Goal: Transaction & Acquisition: Purchase product/service

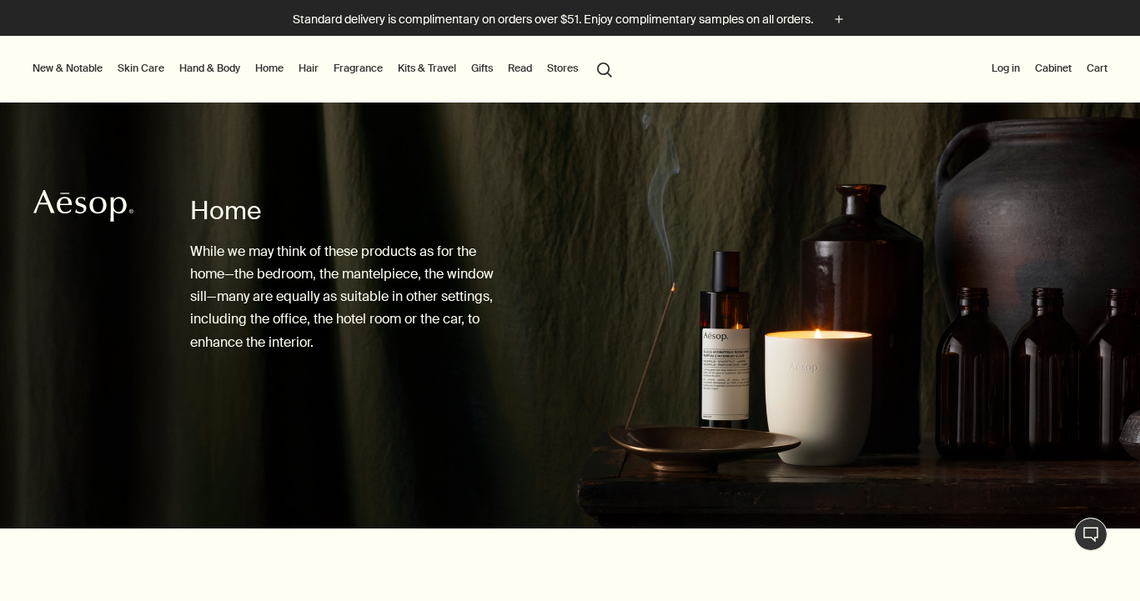
click at [493, 73] on link "Gifts" at bounding box center [482, 68] width 28 height 20
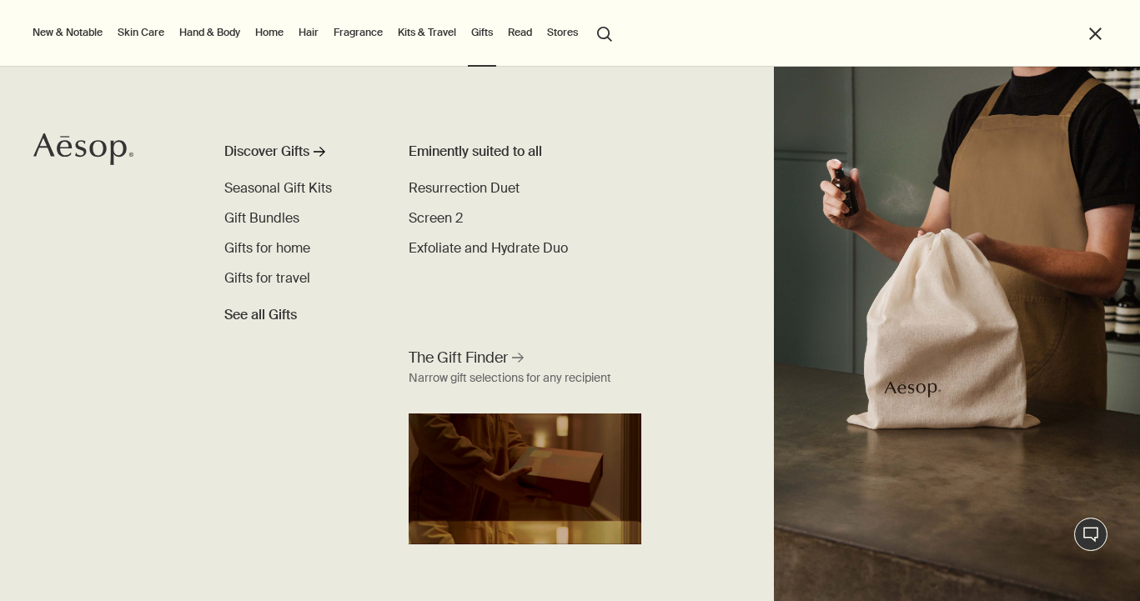
click at [450, 46] on li "Kits & Travel Discover Kits & Travel rightArrow Gift Kits Skin Care Kits Hand &…" at bounding box center [426, 33] width 65 height 67
click at [435, 38] on link "Kits & Travel" at bounding box center [426, 33] width 65 height 20
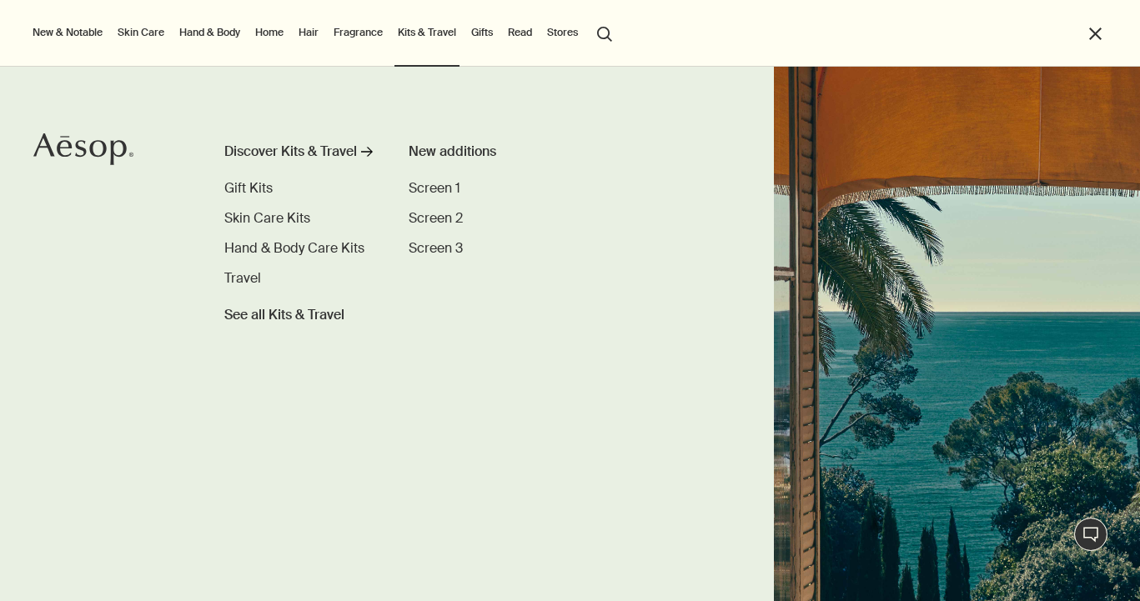
click at [474, 35] on link "Gifts" at bounding box center [482, 33] width 28 height 20
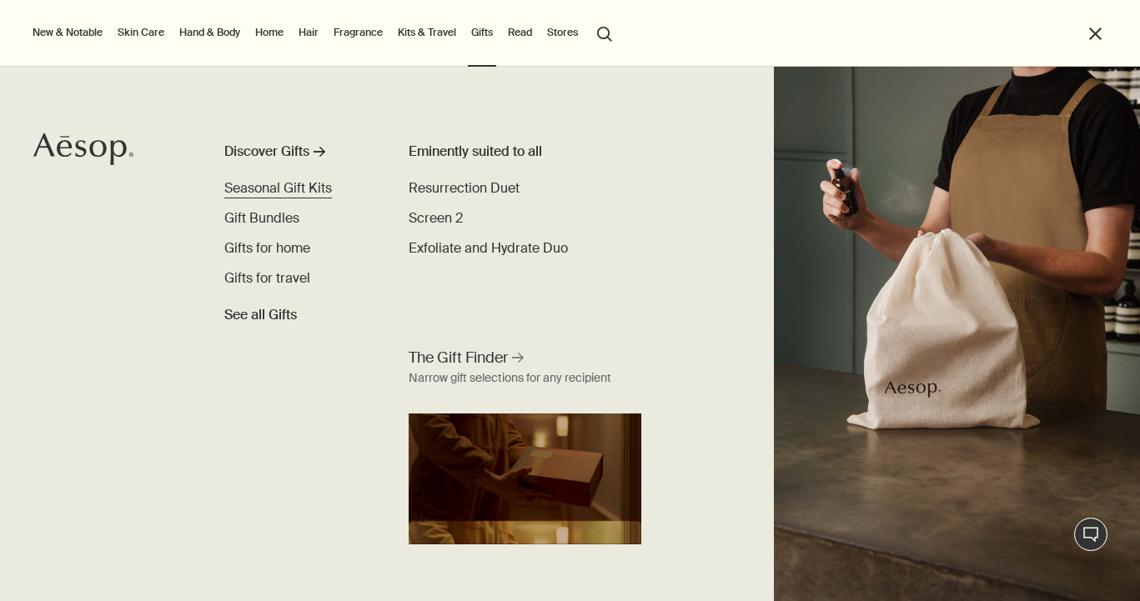
click at [299, 190] on span "Seasonal Gift Kits" at bounding box center [278, 188] width 108 height 18
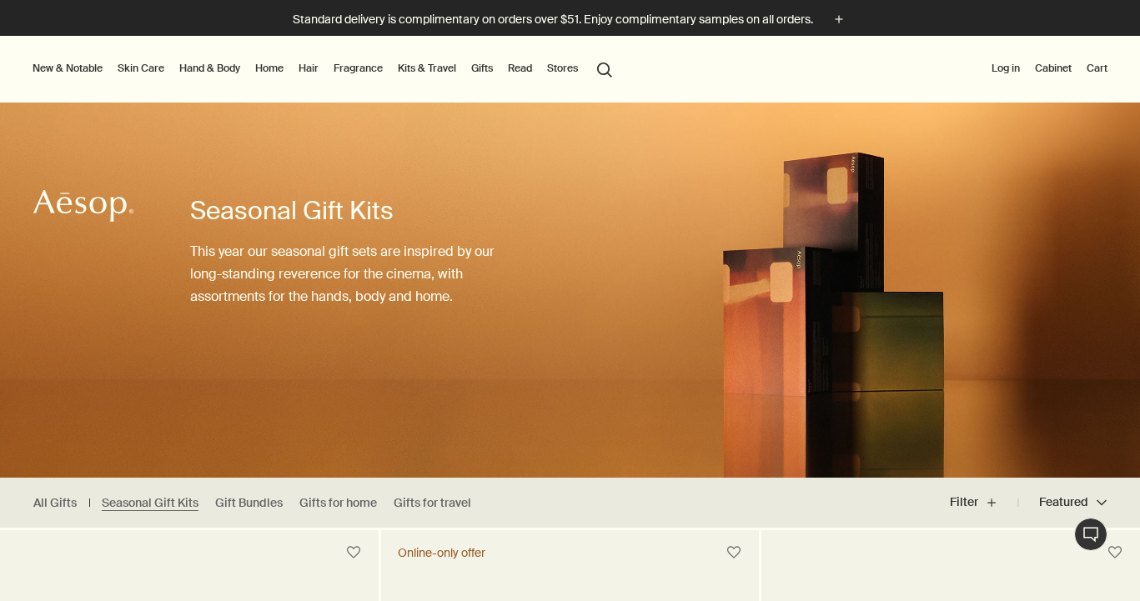
click at [487, 73] on link "Gifts" at bounding box center [482, 68] width 28 height 20
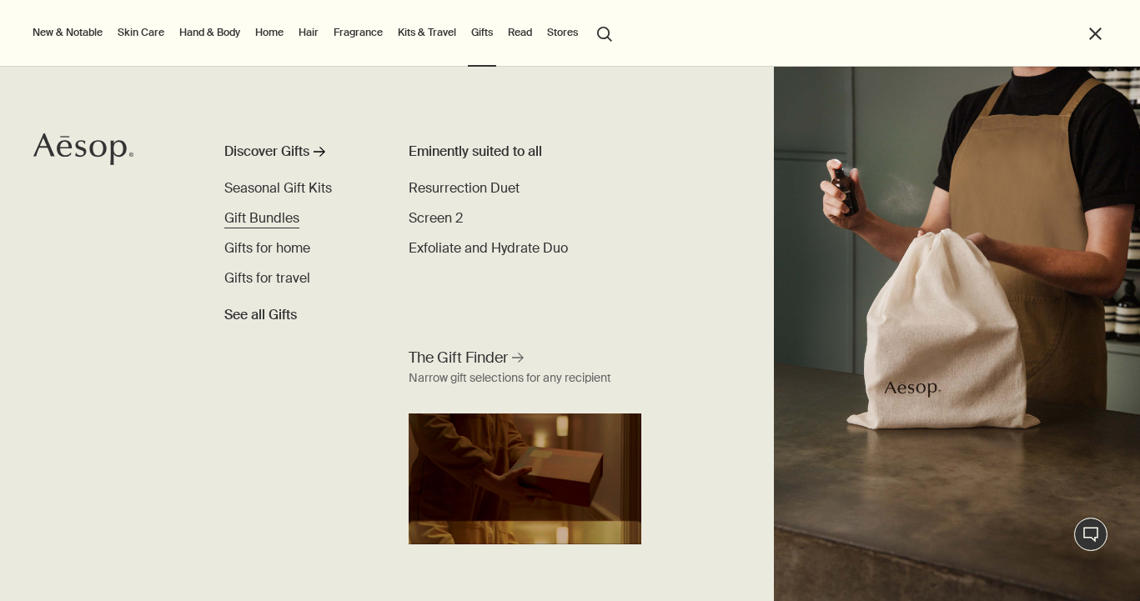
click at [276, 220] on span "Gift Bundles" at bounding box center [261, 218] width 75 height 18
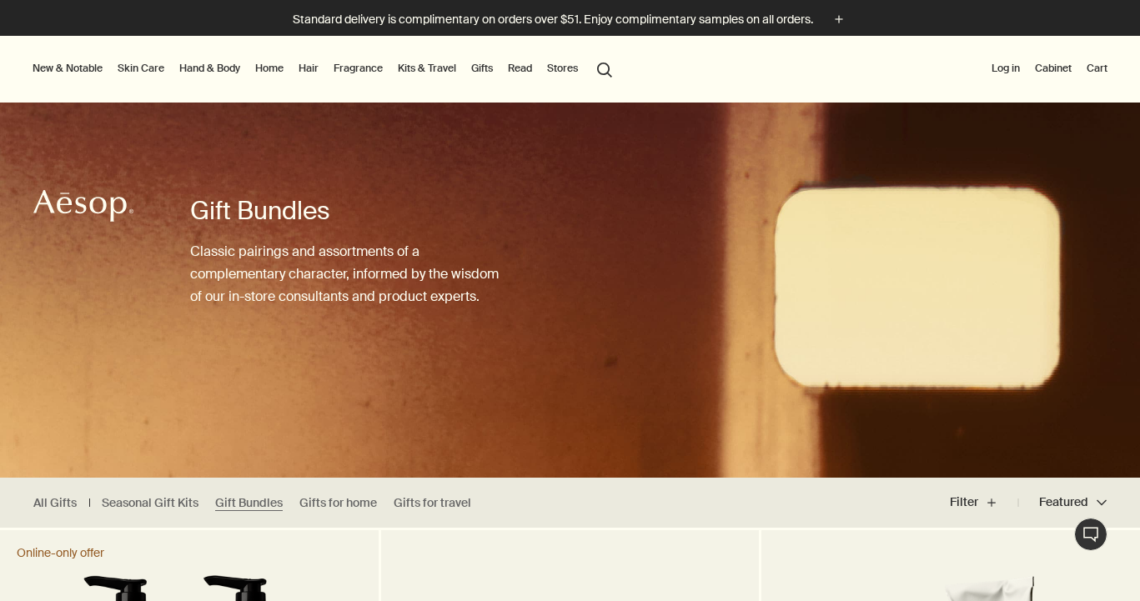
click at [348, 71] on link "Fragrance" at bounding box center [358, 68] width 56 height 20
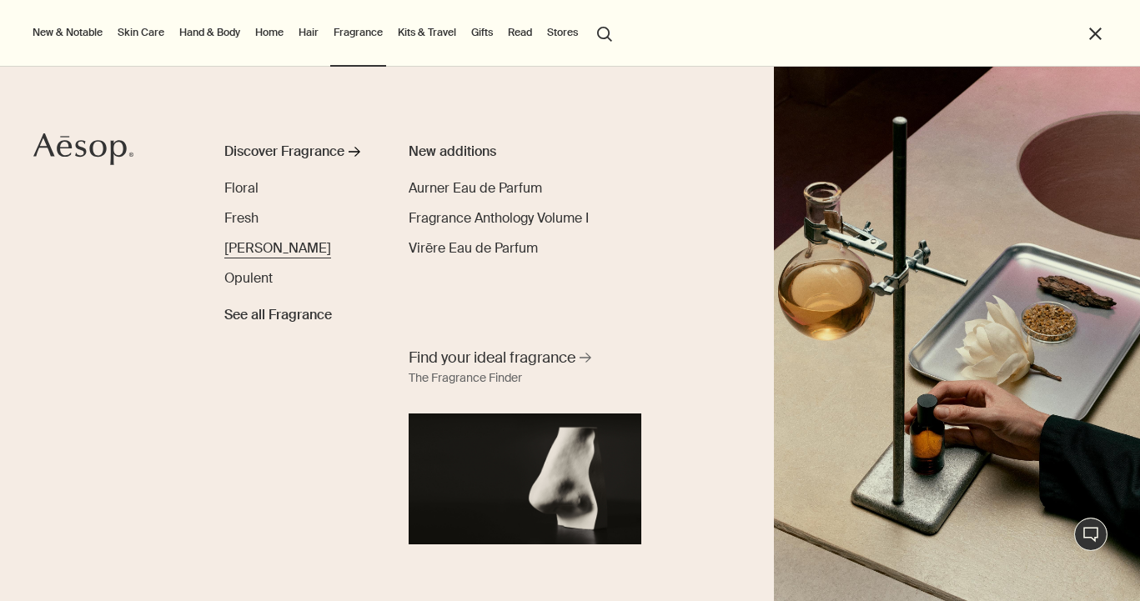
click at [248, 254] on span "[PERSON_NAME]" at bounding box center [277, 248] width 107 height 18
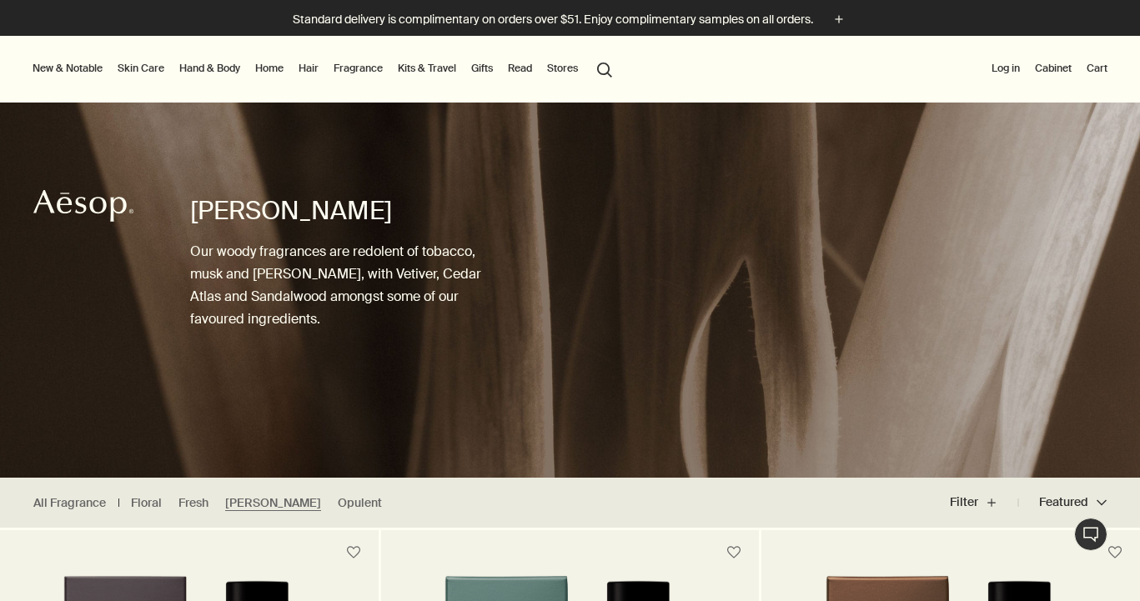
click at [231, 63] on link "Hand & Body" at bounding box center [210, 68] width 68 height 20
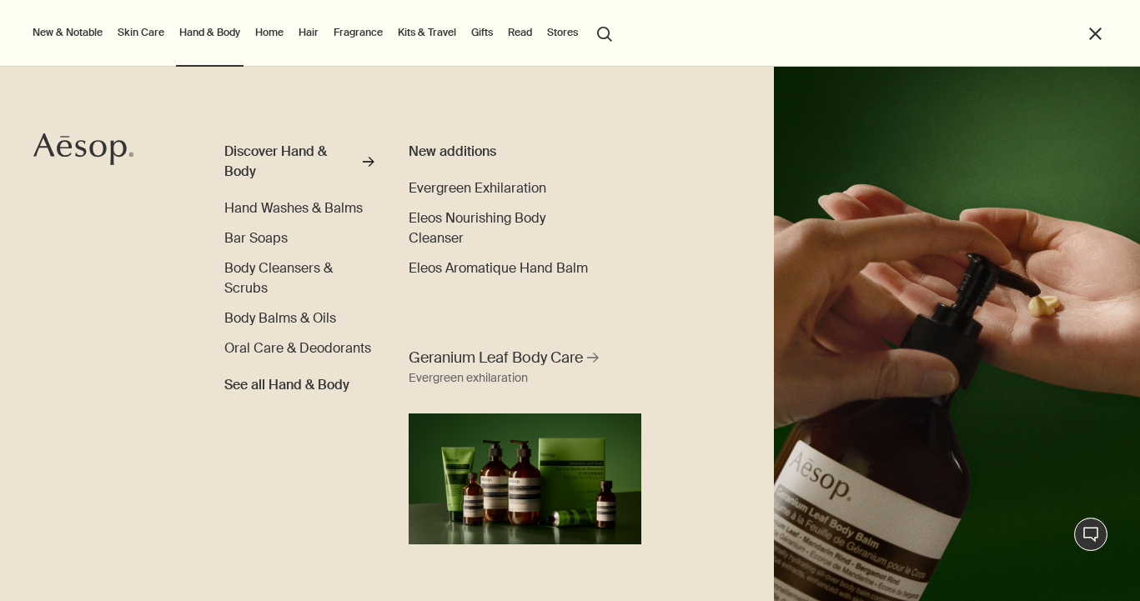
click at [144, 40] on link "Skin Care" at bounding box center [140, 33] width 53 height 20
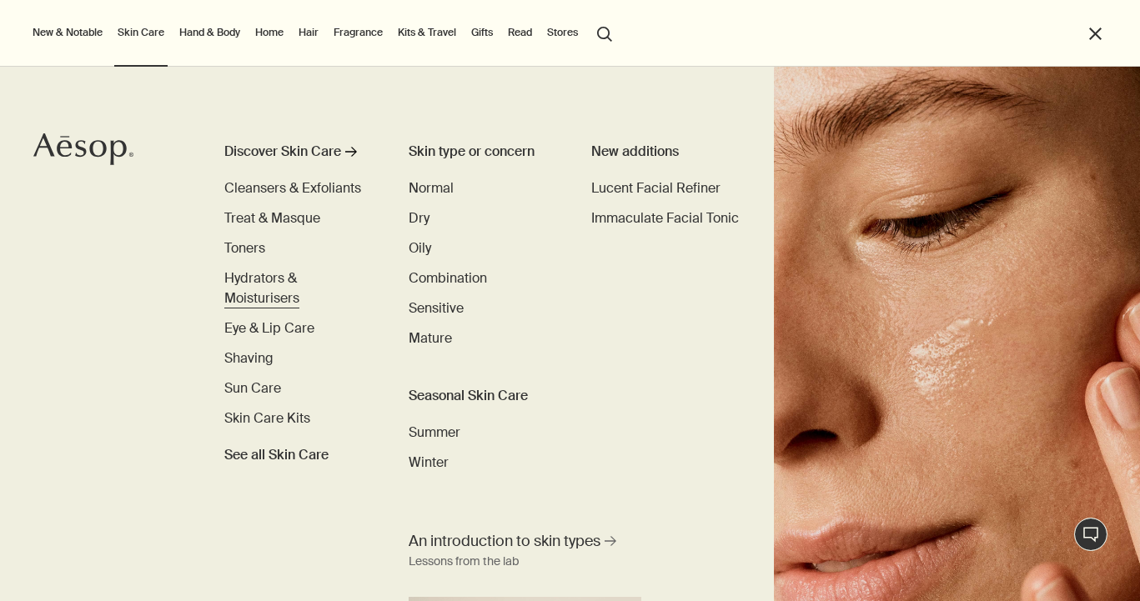
click at [270, 296] on span "Hydrators & Moisturisers" at bounding box center [261, 288] width 75 height 38
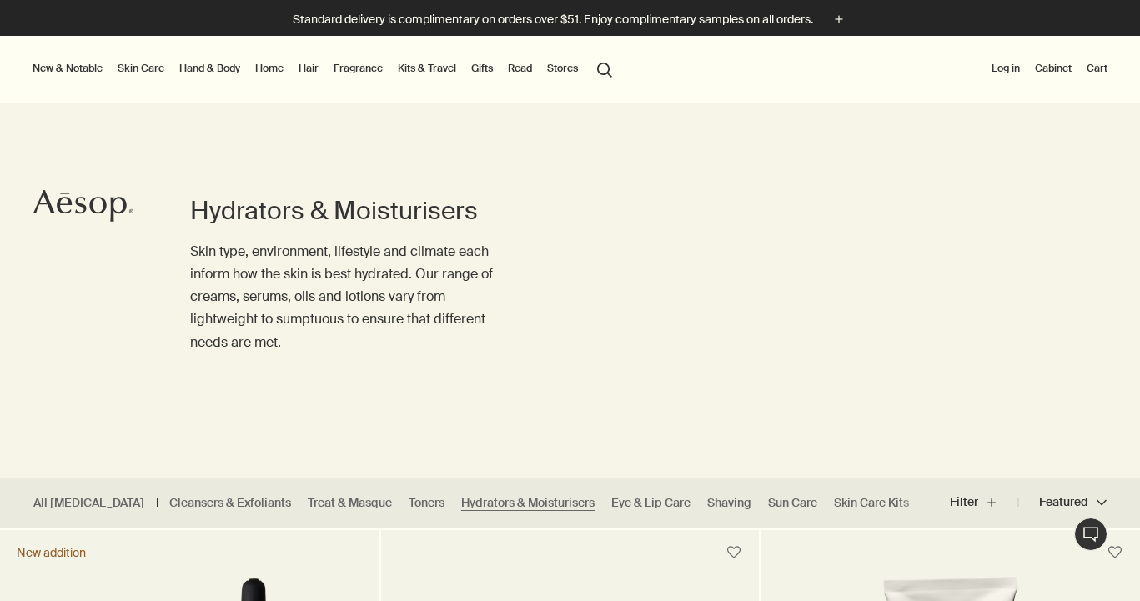
click at [161, 65] on link "Skin Care" at bounding box center [140, 68] width 53 height 20
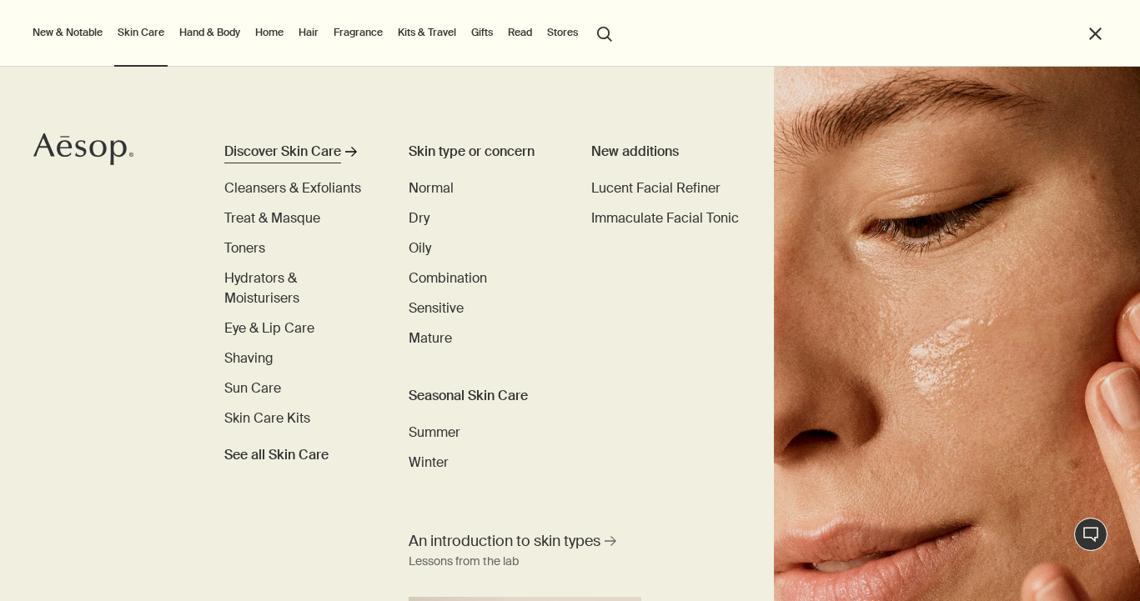
click at [280, 156] on div "Discover Skin Care" at bounding box center [282, 152] width 117 height 20
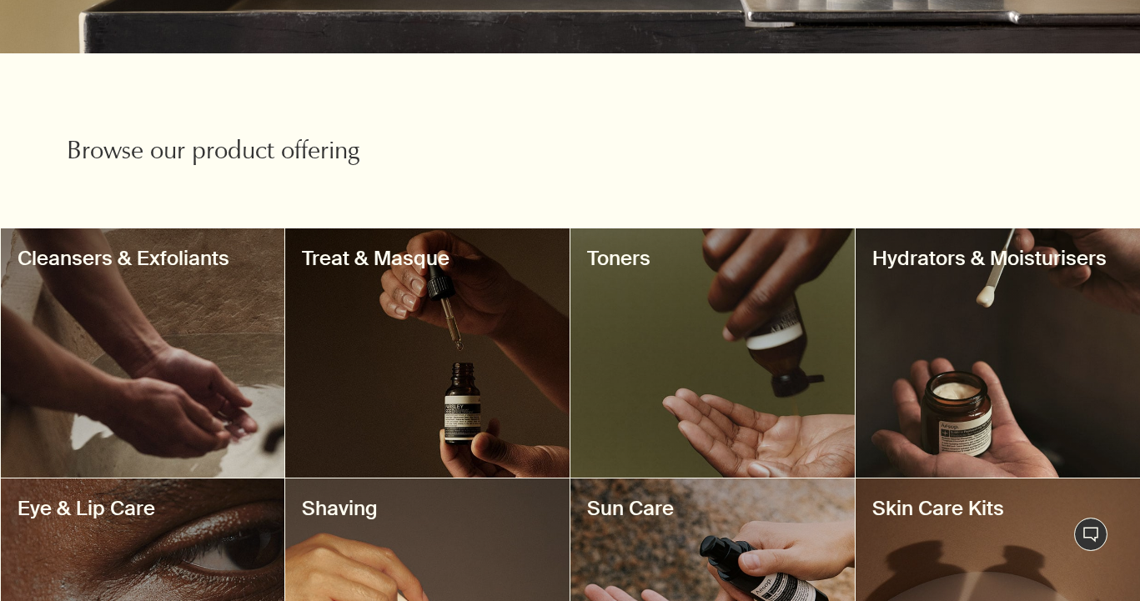
scroll to position [507, 0]
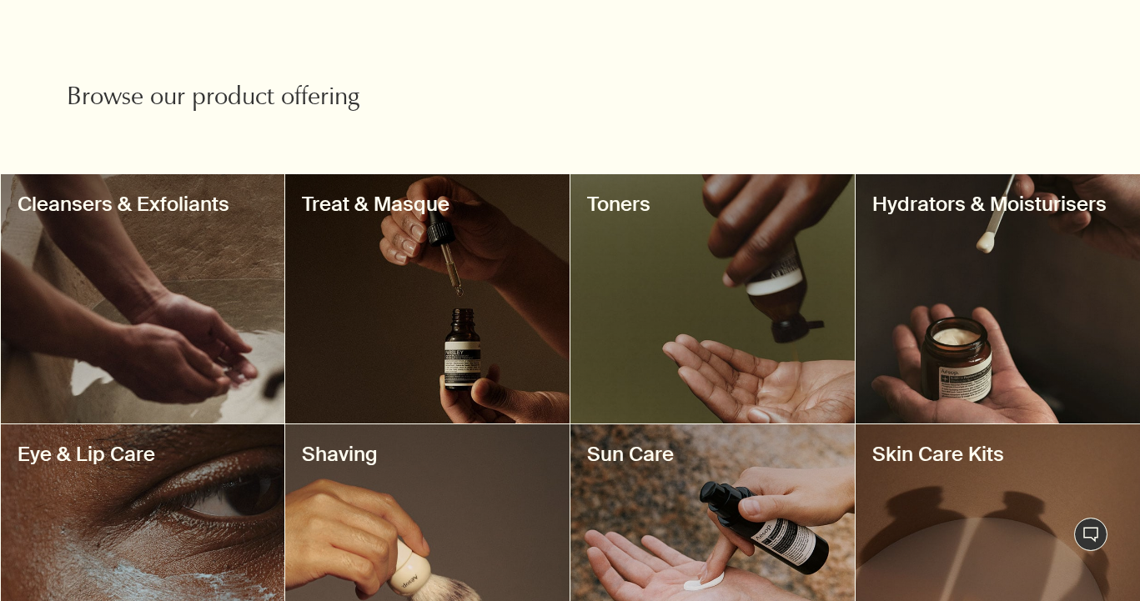
click at [160, 444] on h3 "Eye & Lip Care" at bounding box center [143, 454] width 251 height 27
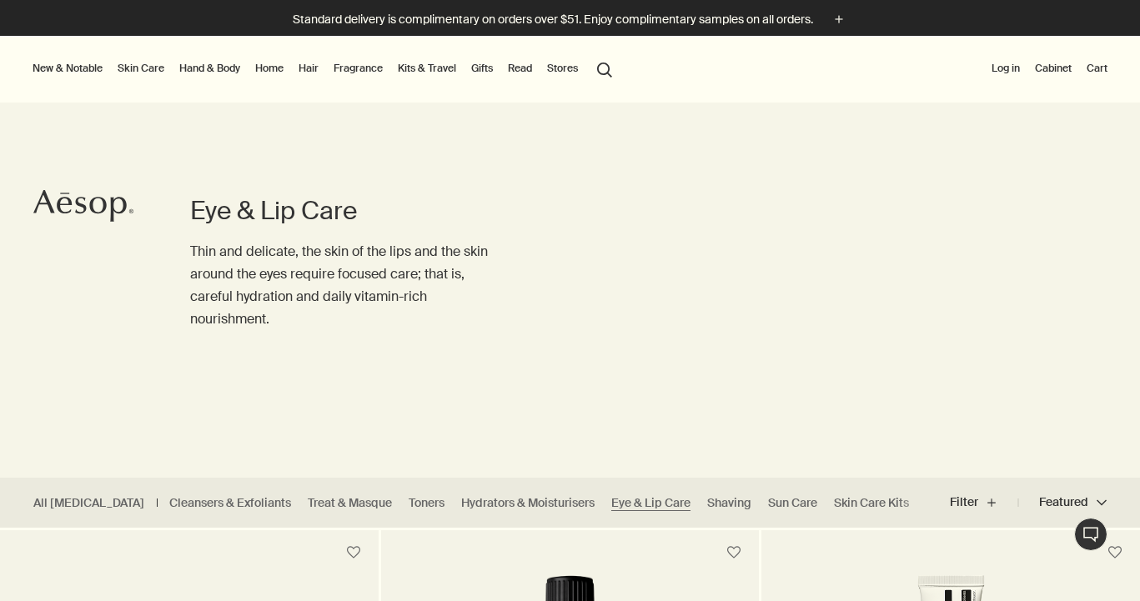
click at [149, 72] on link "Skin Care" at bounding box center [140, 68] width 53 height 20
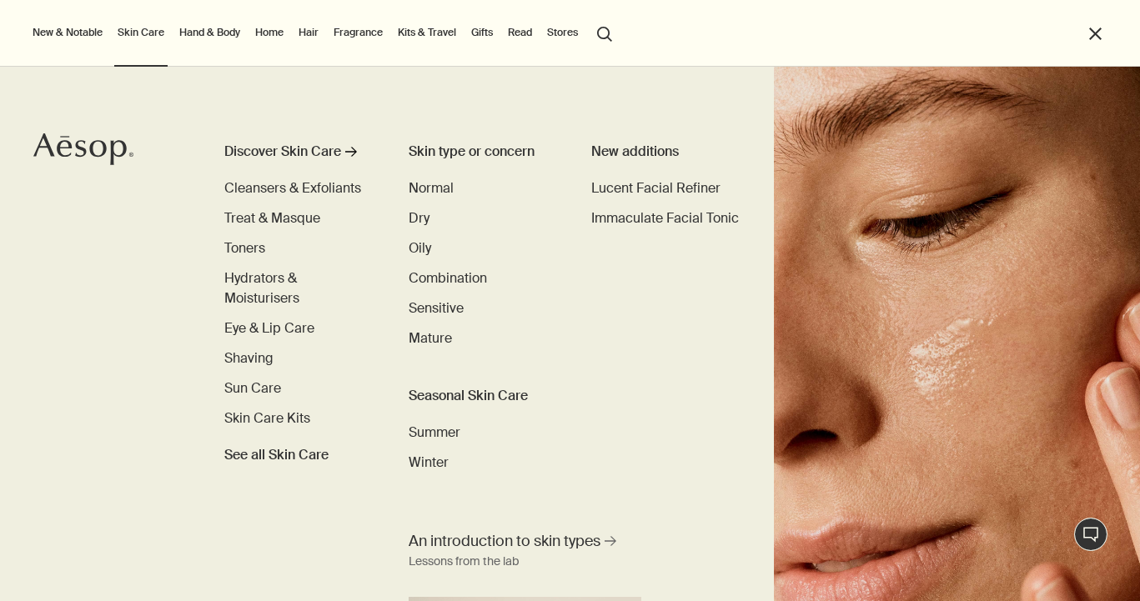
click at [228, 36] on link "Hand & Body" at bounding box center [210, 33] width 68 height 20
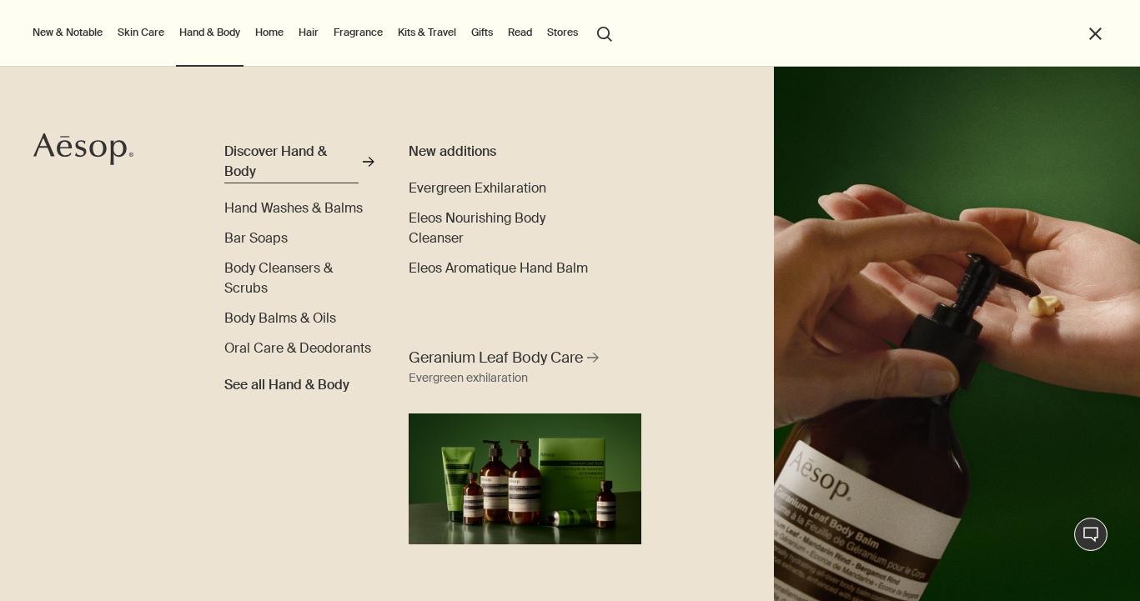
click at [284, 156] on div "Discover Hand & Body" at bounding box center [291, 162] width 134 height 40
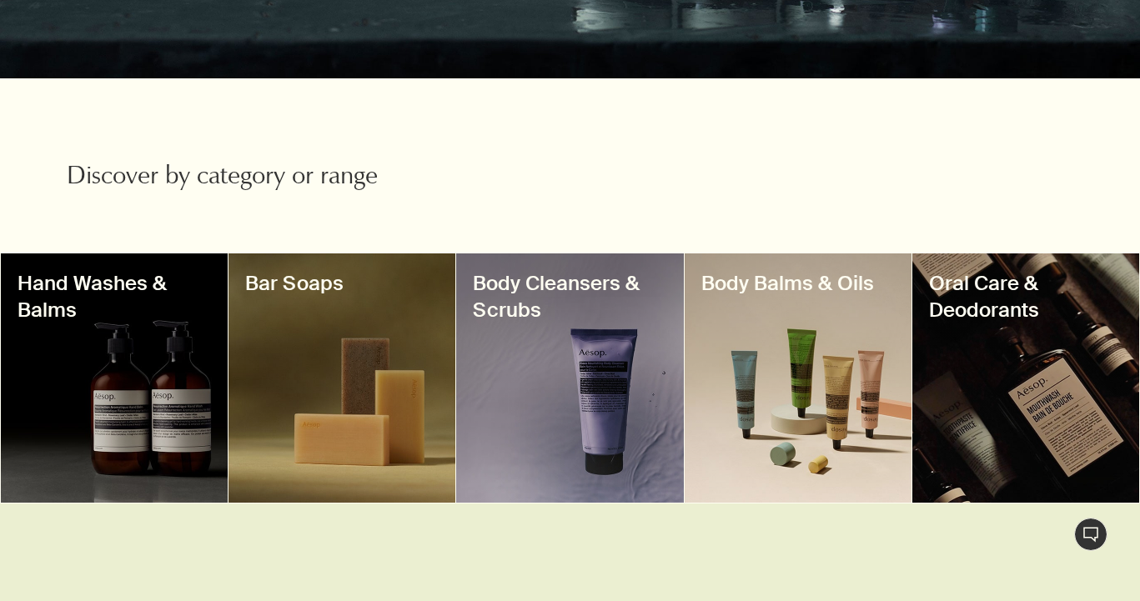
scroll to position [429, 0]
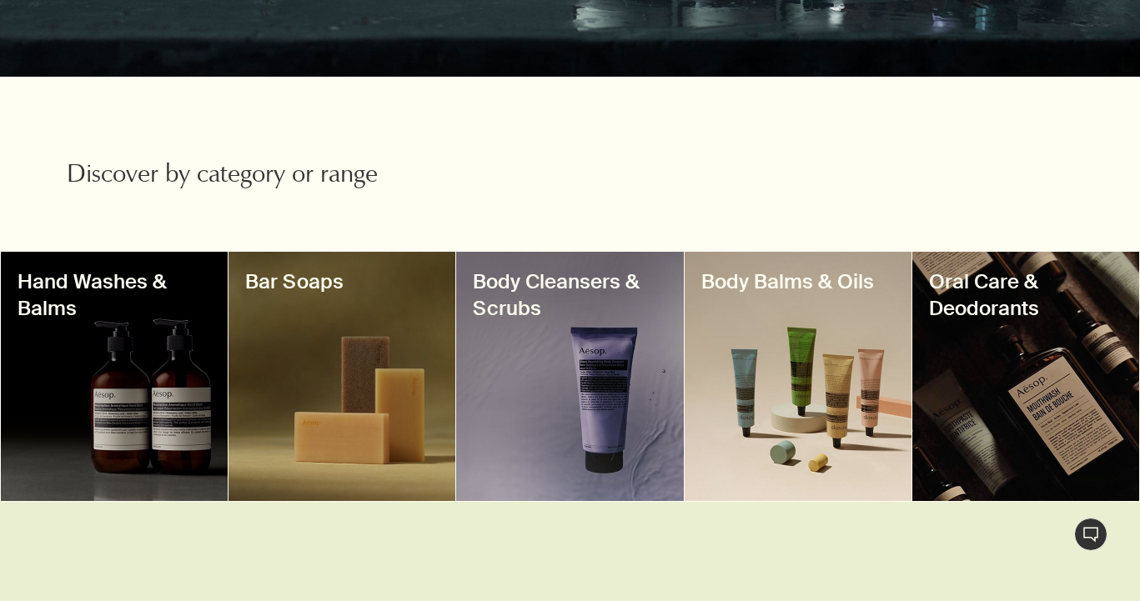
click at [799, 374] on div at bounding box center [798, 376] width 227 height 249
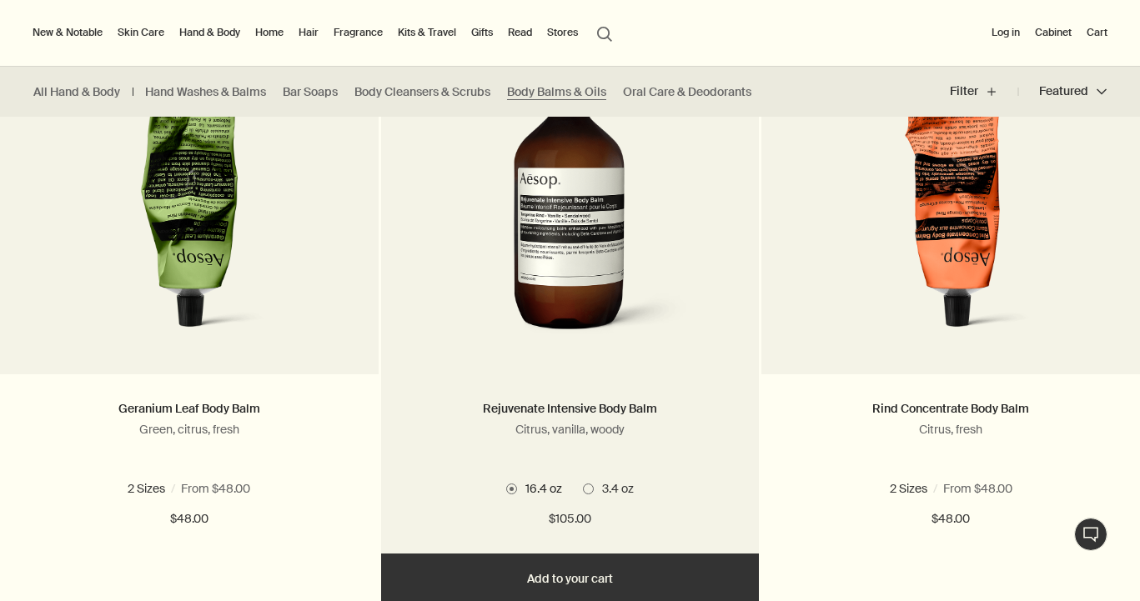
scroll to position [534, 0]
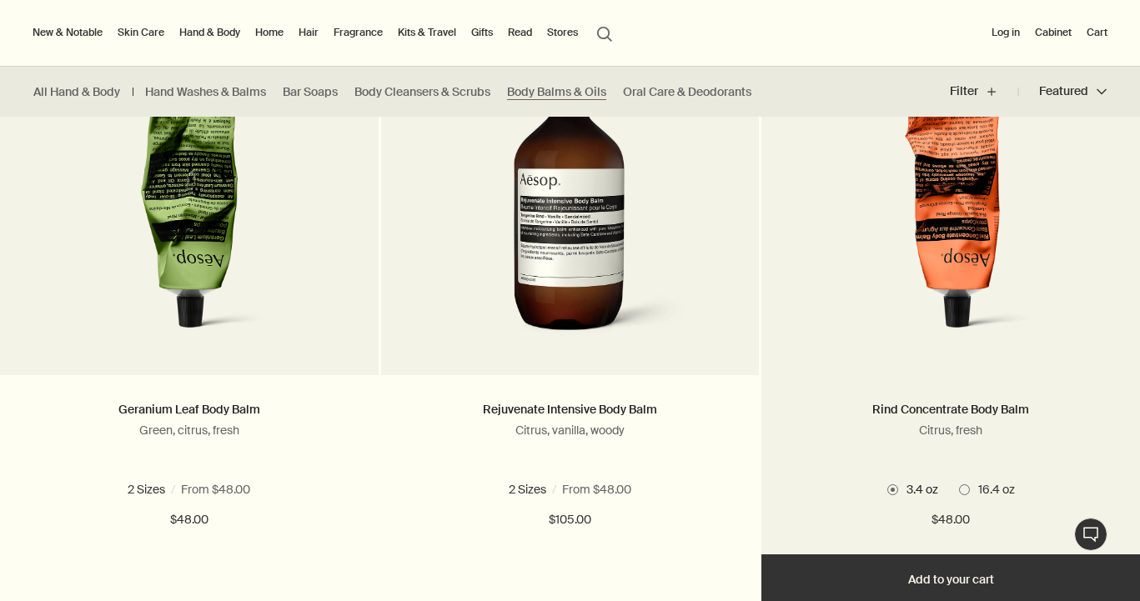
click at [971, 494] on span "16.4 oz" at bounding box center [992, 489] width 45 height 15
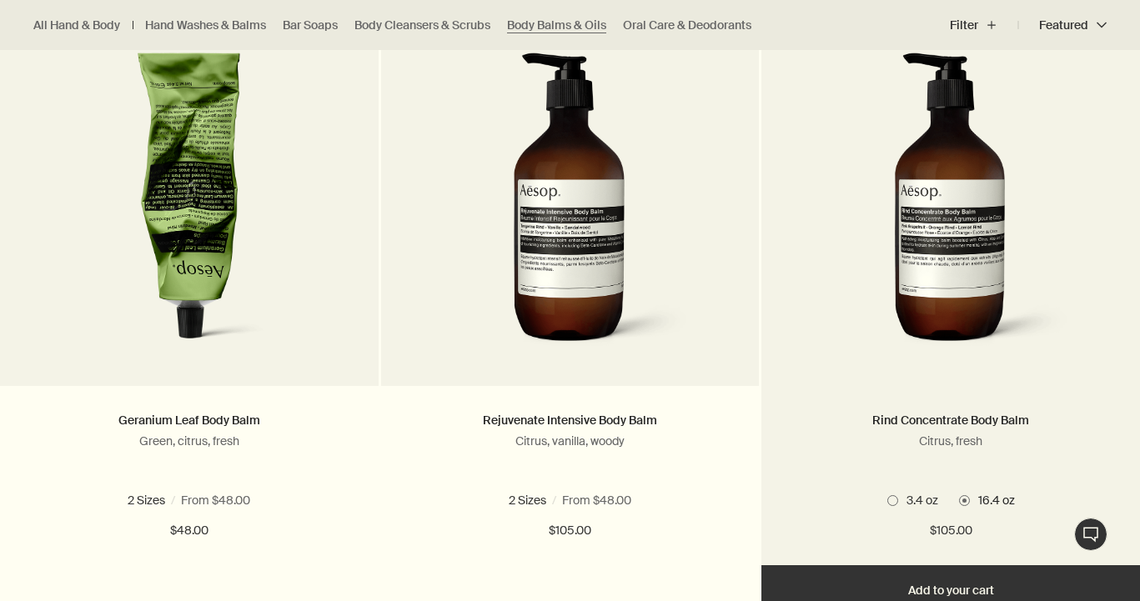
scroll to position [525, 0]
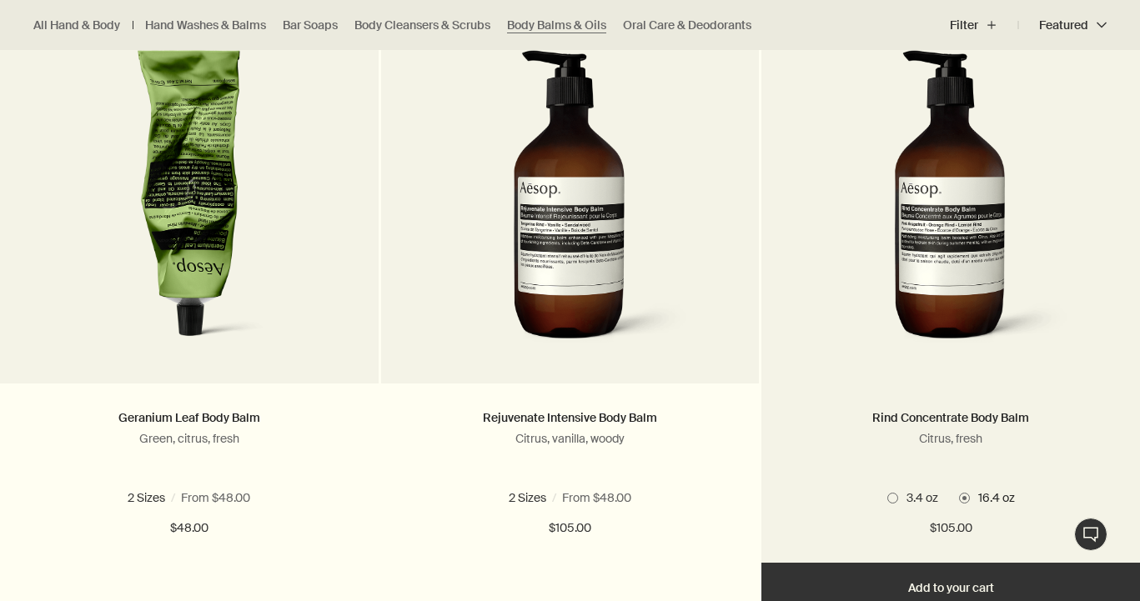
click at [899, 497] on span "3.4 oz" at bounding box center [918, 497] width 40 height 15
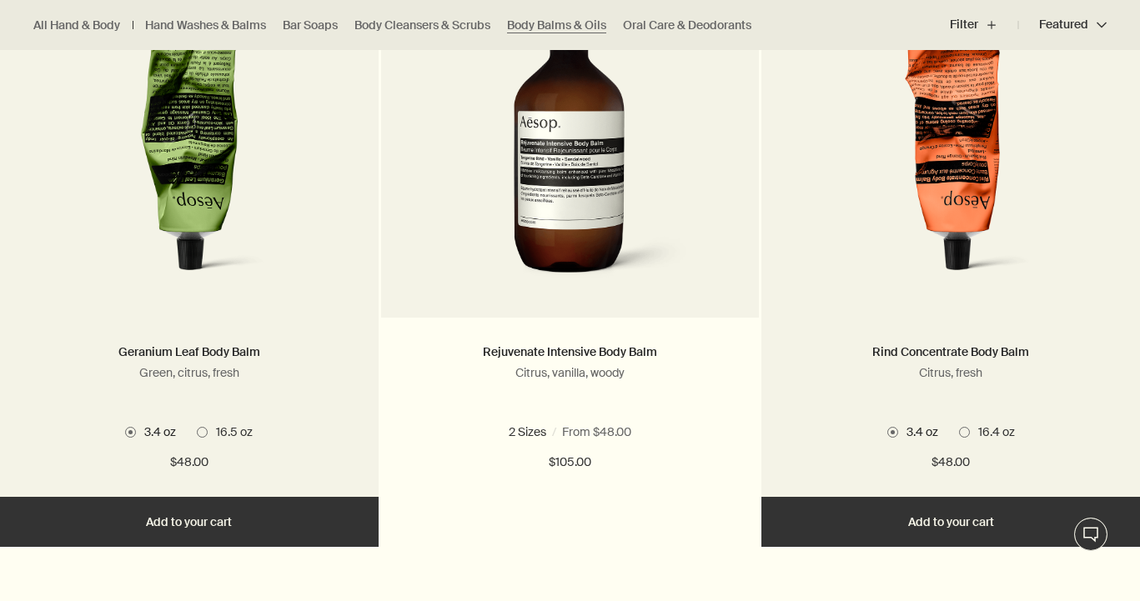
scroll to position [596, 0]
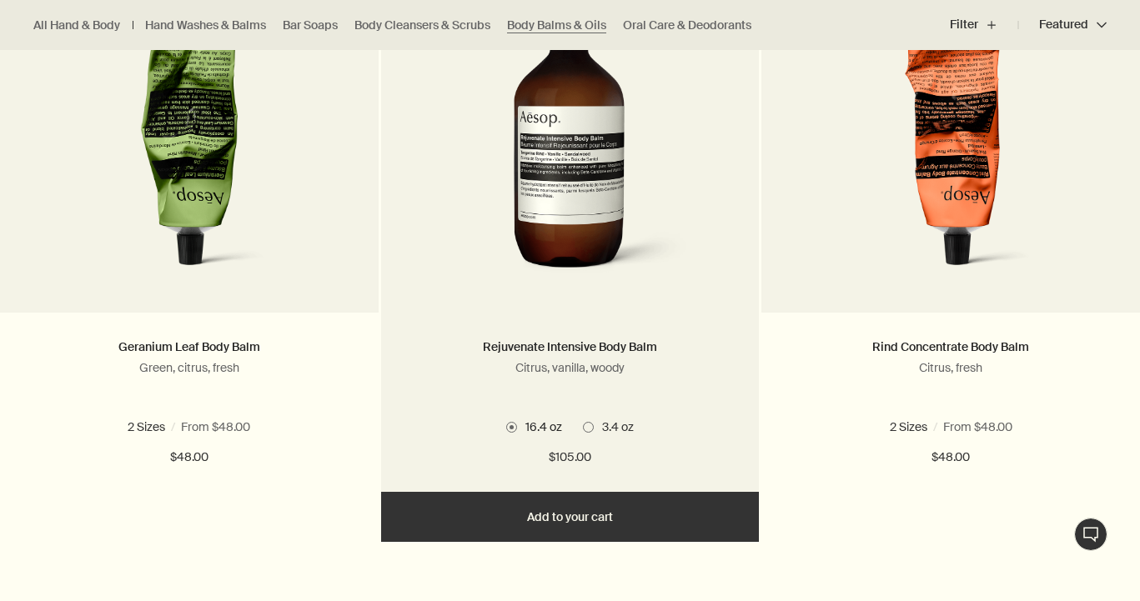
click at [595, 427] on span "3.4 oz" at bounding box center [614, 426] width 40 height 15
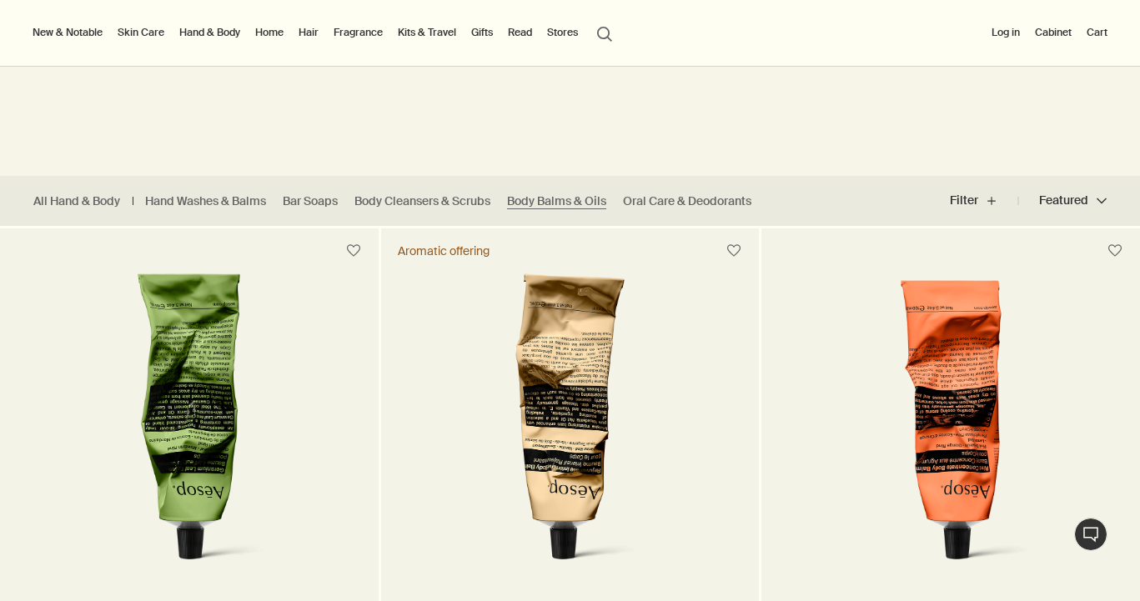
scroll to position [211, 0]
